Goal: Task Accomplishment & Management: Complete application form

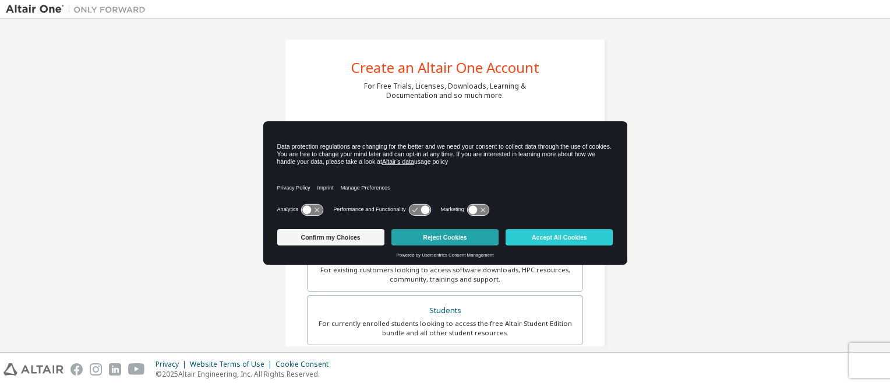
click at [442, 238] on button "Reject Cookies" at bounding box center [445, 237] width 107 height 16
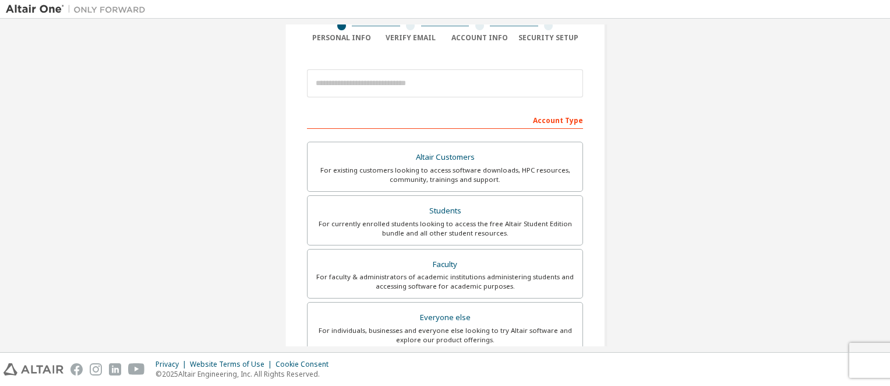
scroll to position [100, 0]
click at [431, 206] on div "Students" at bounding box center [445, 210] width 261 height 16
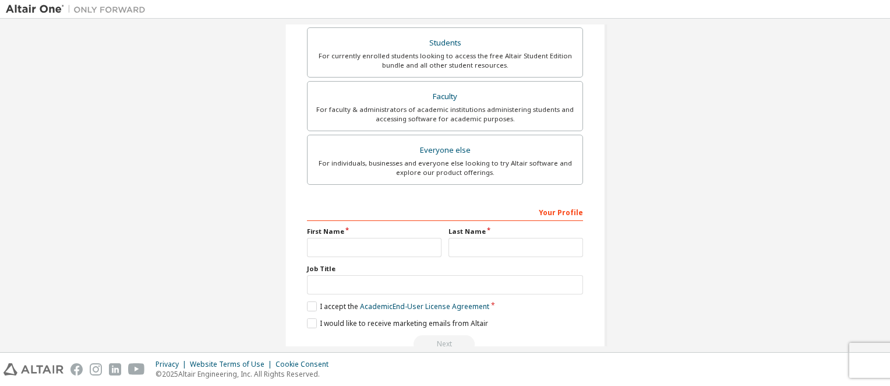
scroll to position [298, 0]
click at [336, 242] on input "text" at bounding box center [374, 246] width 135 height 19
type input "****"
click at [467, 248] on input "text" at bounding box center [516, 246] width 135 height 19
type input "*******"
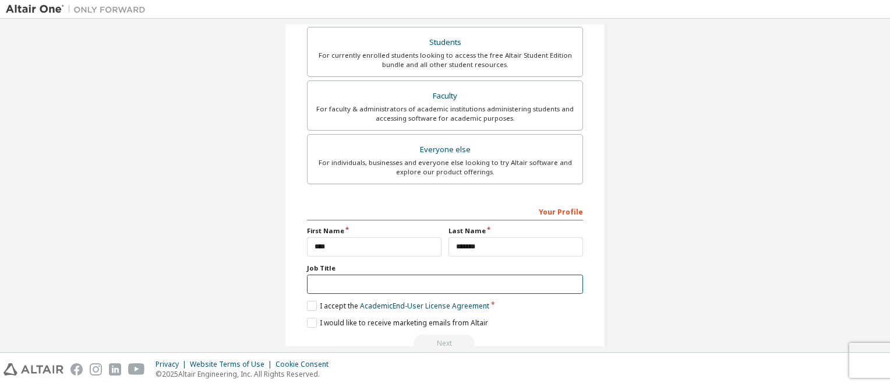
click at [368, 287] on input "text" at bounding box center [445, 283] width 276 height 19
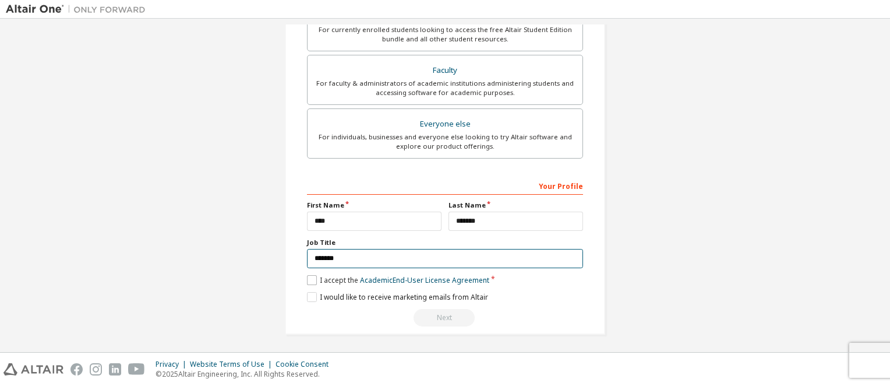
type input "*******"
click at [331, 277] on label "I accept the Academic End-User License Agreement" at bounding box center [398, 280] width 182 height 10
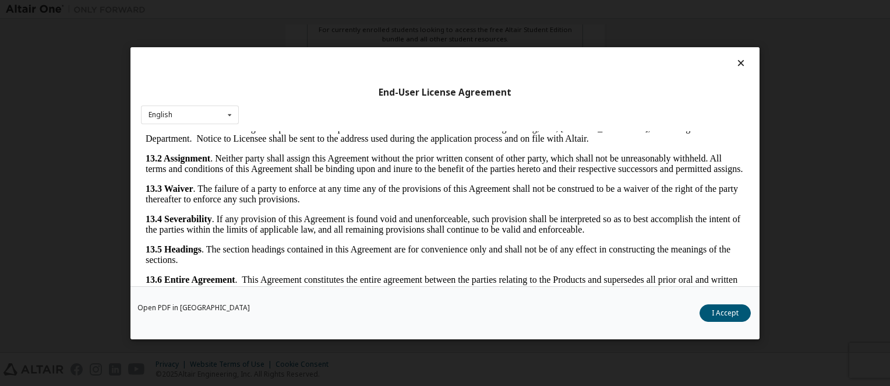
scroll to position [32, 0]
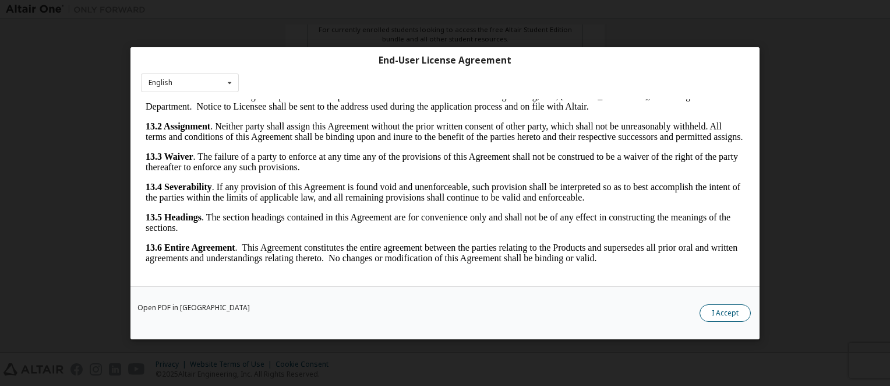
click at [710, 312] on button "I Accept" at bounding box center [725, 312] width 51 height 17
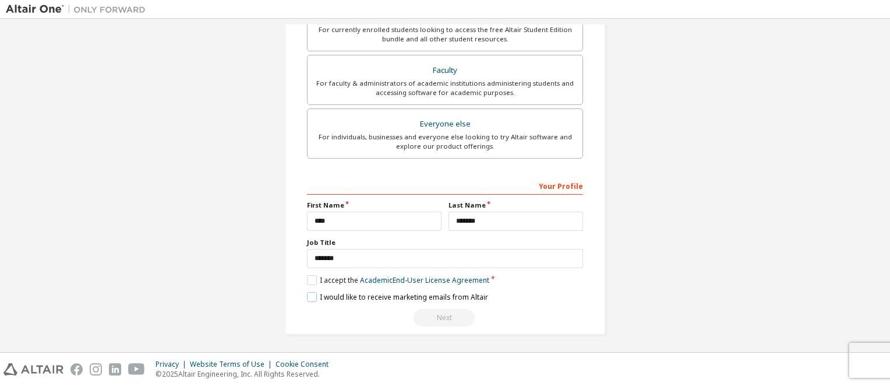
click at [343, 295] on label "I would like to receive marketing emails from Altair" at bounding box center [397, 297] width 181 height 10
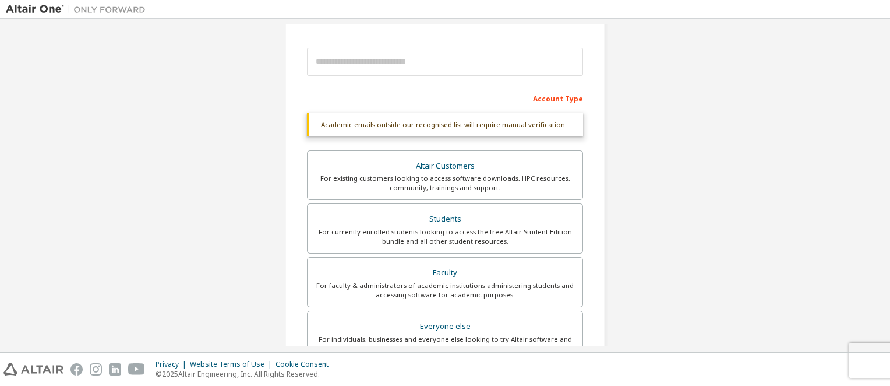
scroll to position [121, 0]
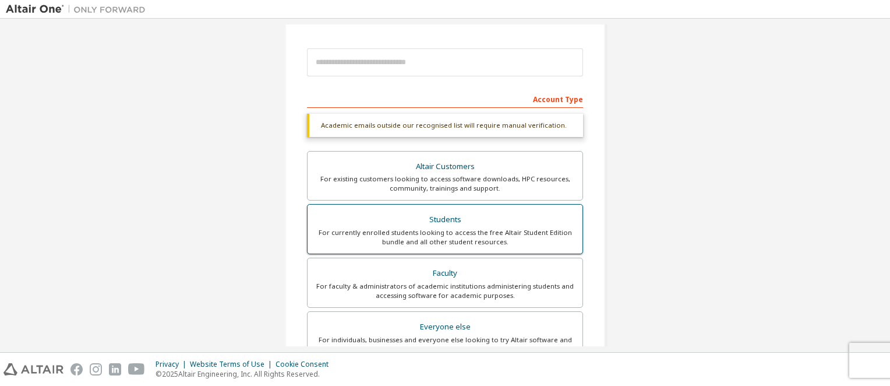
click at [440, 239] on div "For currently enrolled students looking to access the free Altair Student Editi…" at bounding box center [445, 237] width 261 height 19
click at [435, 216] on div "Students" at bounding box center [445, 220] width 261 height 16
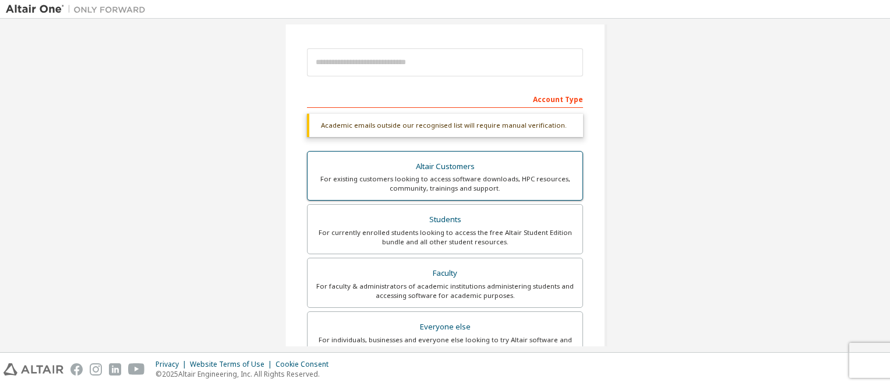
click at [439, 168] on div "Altair Customers" at bounding box center [445, 167] width 261 height 16
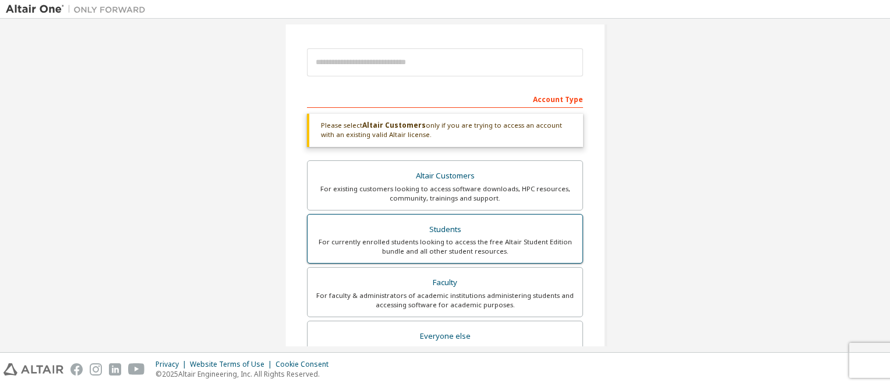
click at [453, 227] on div "Students" at bounding box center [445, 229] width 261 height 16
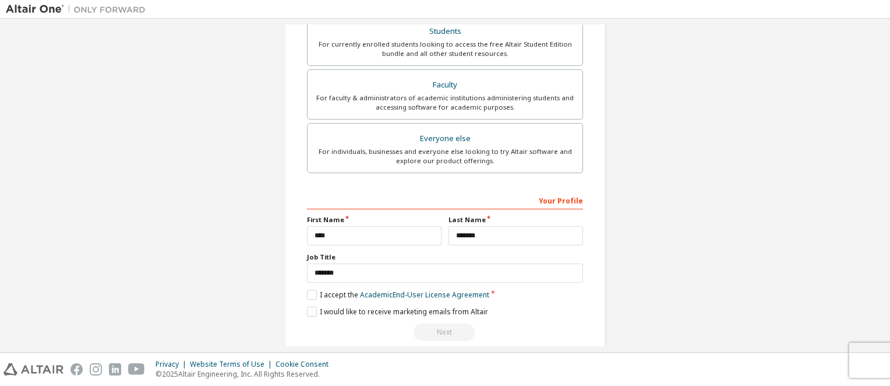
scroll to position [323, 0]
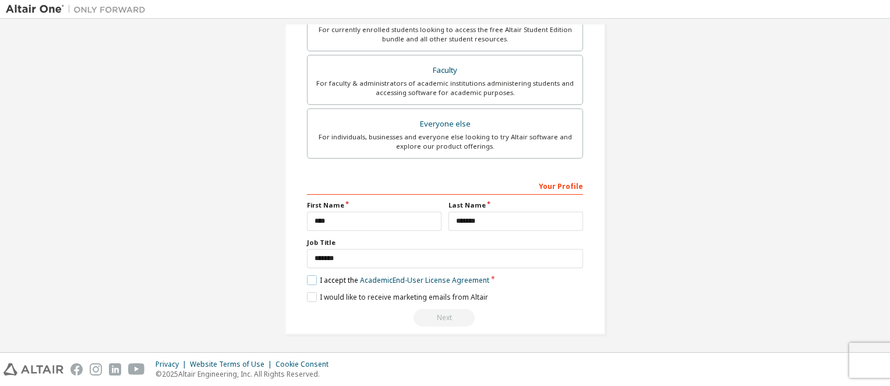
click at [314, 278] on label "I accept the Academic End-User License Agreement" at bounding box center [398, 280] width 182 height 10
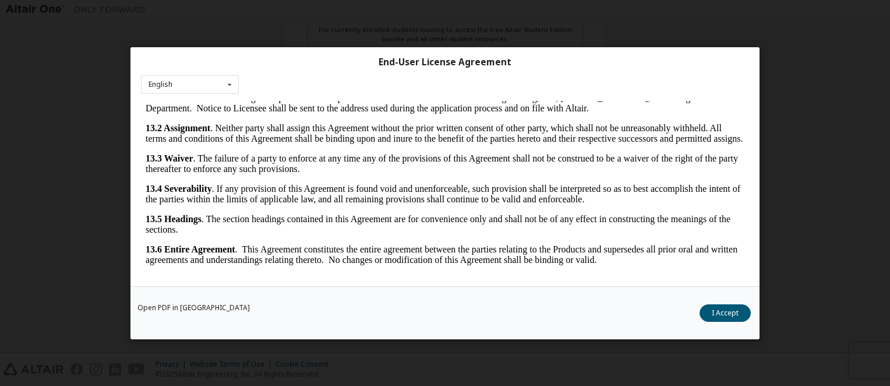
scroll to position [32, 0]
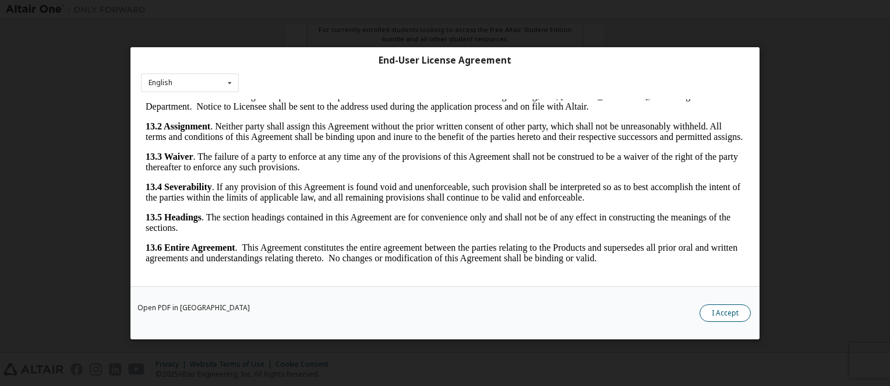
click at [721, 314] on button "I Accept" at bounding box center [725, 312] width 51 height 17
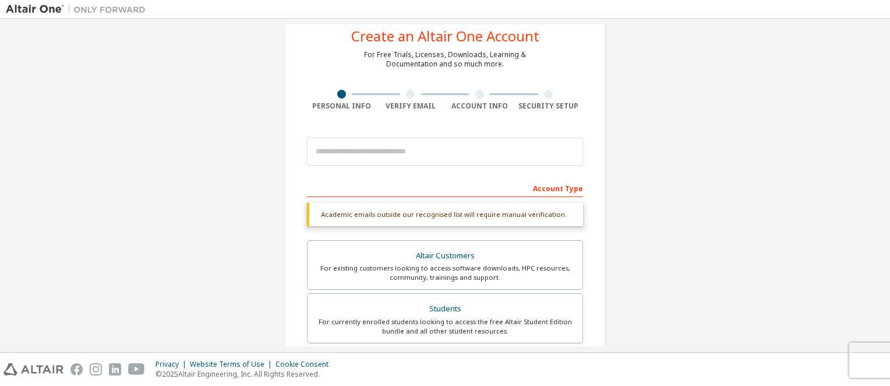
scroll to position [0, 0]
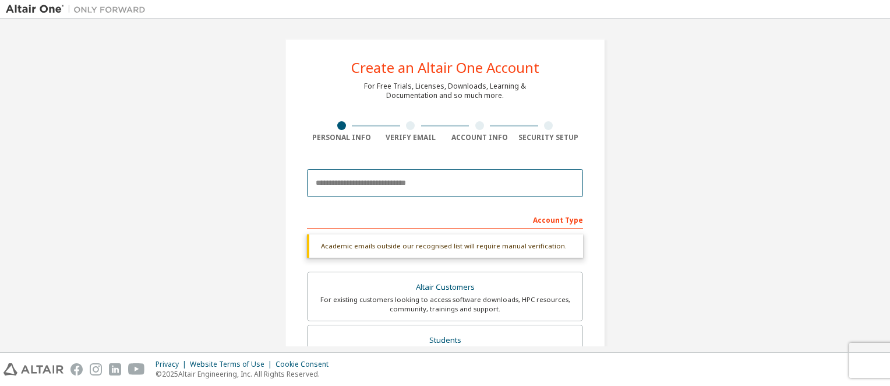
click at [415, 182] on input "email" at bounding box center [445, 183] width 276 height 28
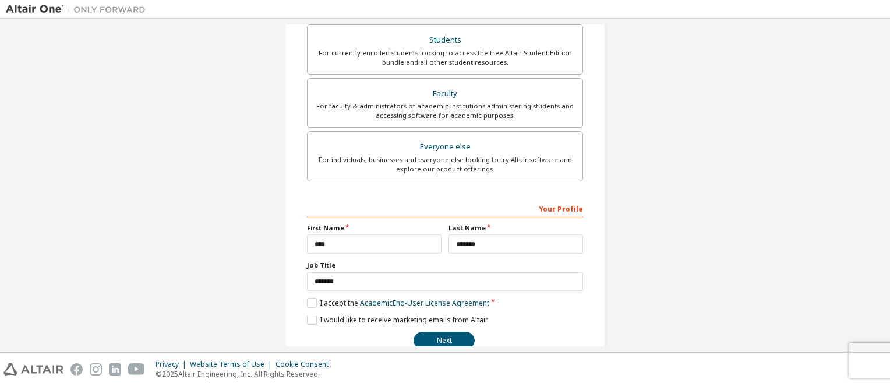
scroll to position [293, 0]
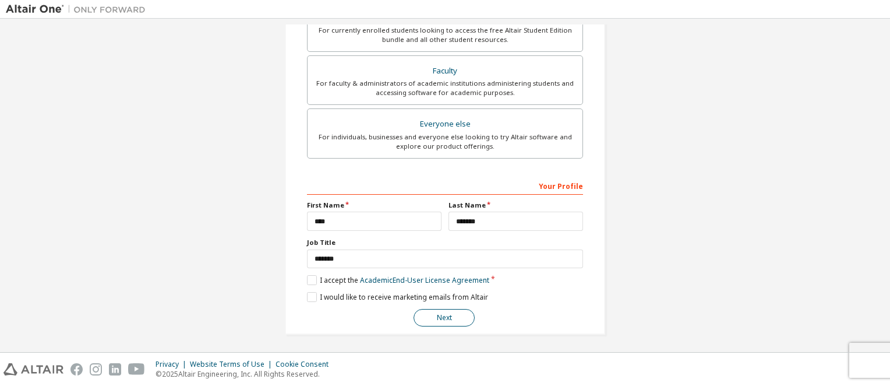
type input "**********"
click at [445, 314] on button "Next" at bounding box center [444, 317] width 61 height 17
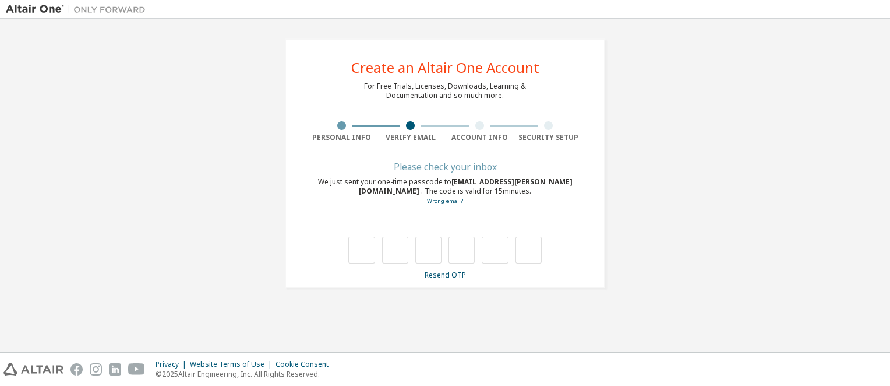
scroll to position [0, 0]
type input "*"
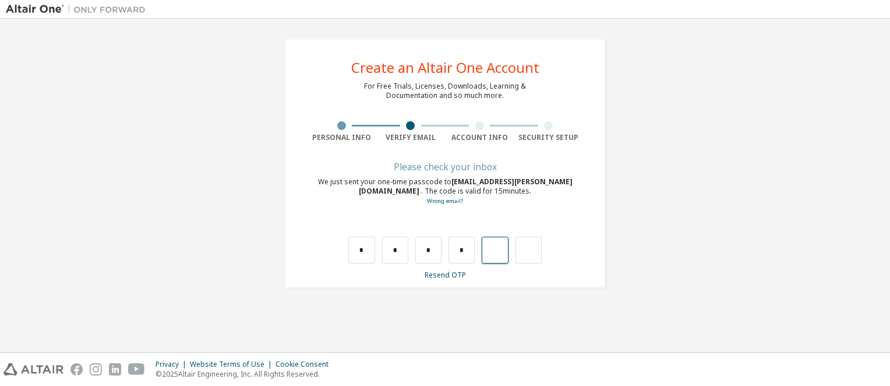
type input "*"
